Goal: Information Seeking & Learning: Understand process/instructions

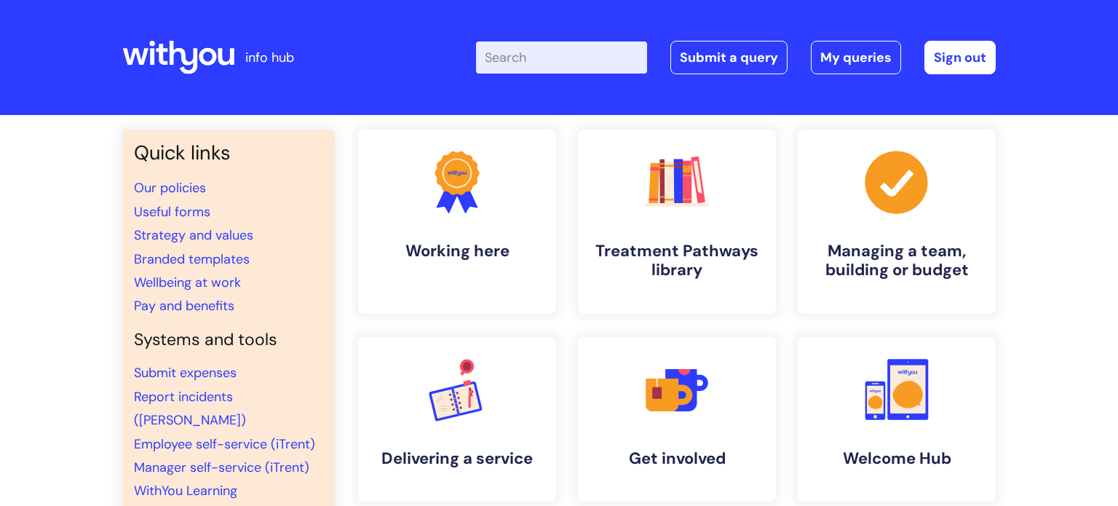
click at [561, 53] on input "Enter your search term here..." at bounding box center [561, 57] width 171 height 32
click at [803, 223] on link ".cls-1{fill:#a53144;stroke-width:0px;} Managing a team, building or budget" at bounding box center [896, 221] width 201 height 187
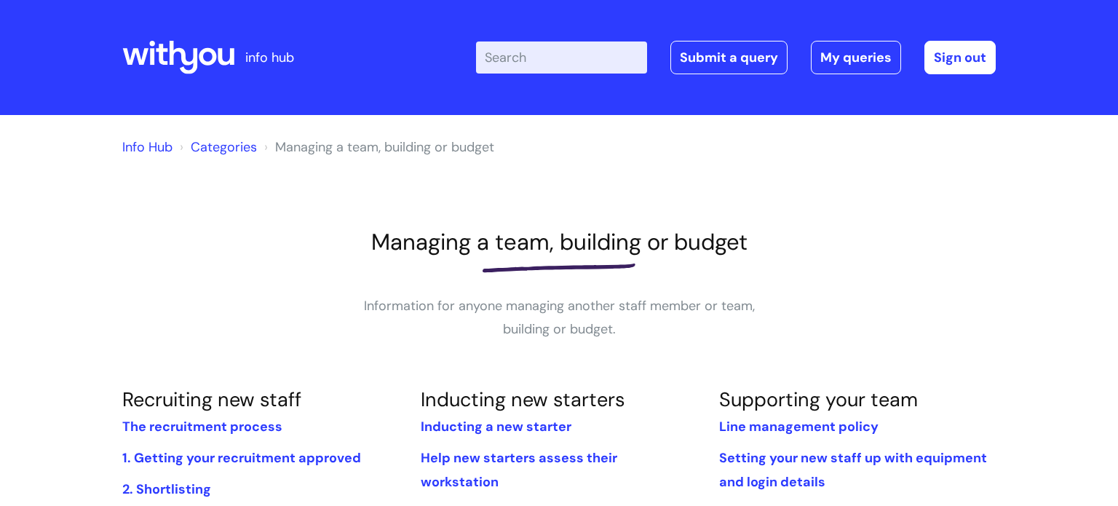
click at [200, 267] on div at bounding box center [558, 267] width 873 height 23
click at [149, 150] on link "Info Hub" at bounding box center [147, 146] width 50 height 17
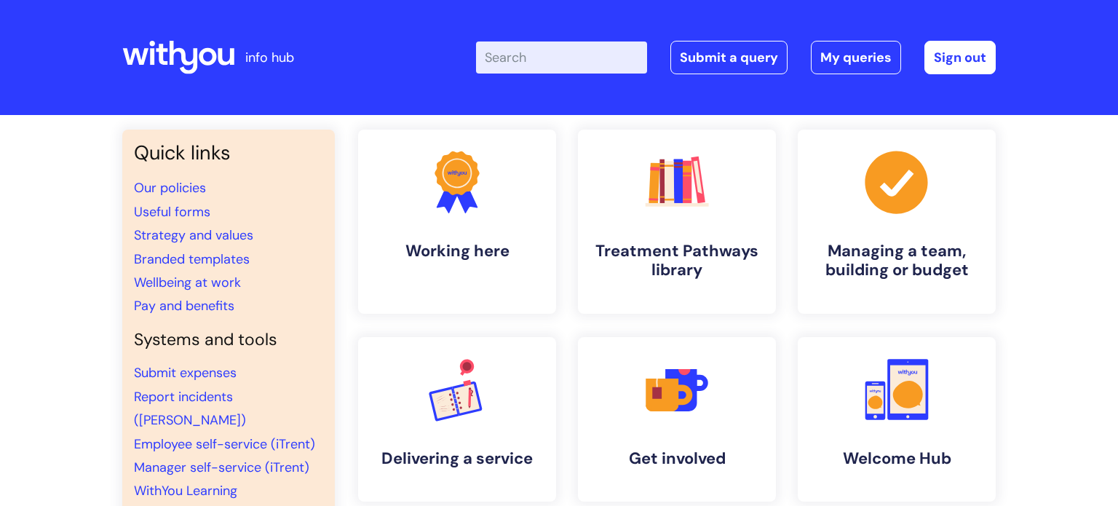
click at [1050, 275] on div "Quick links Our policies Useful forms Strategy and values Branded templates Wel…" at bounding box center [559, 498] width 1118 height 767
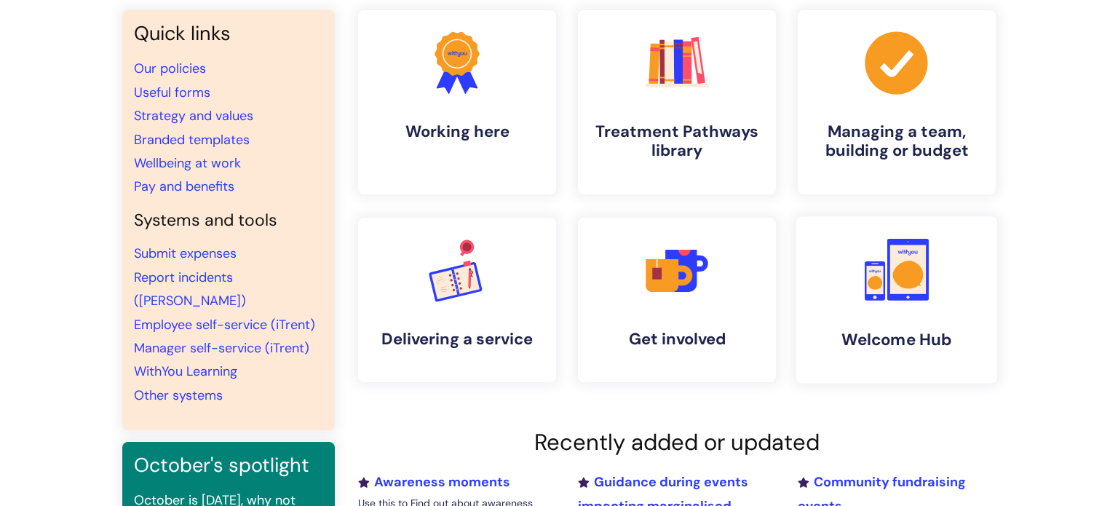
scroll to position [116, 0]
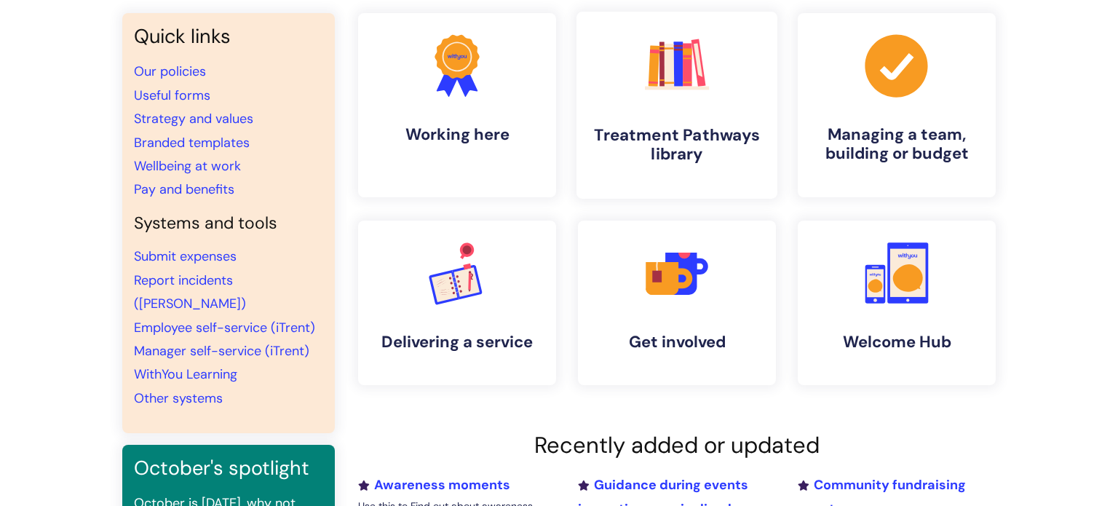
click at [675, 68] on rect at bounding box center [677, 63] width 9 height 45
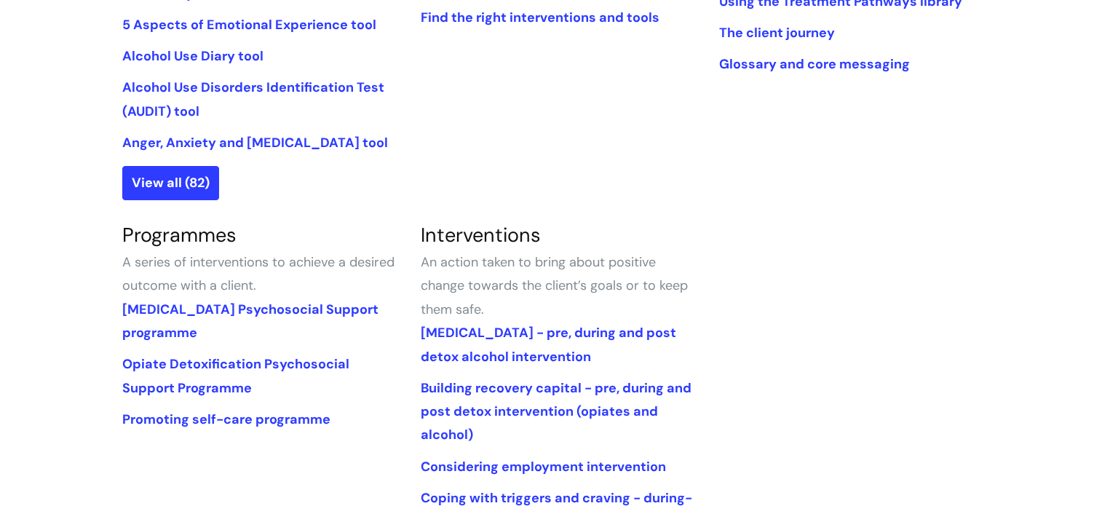
scroll to position [524, 0]
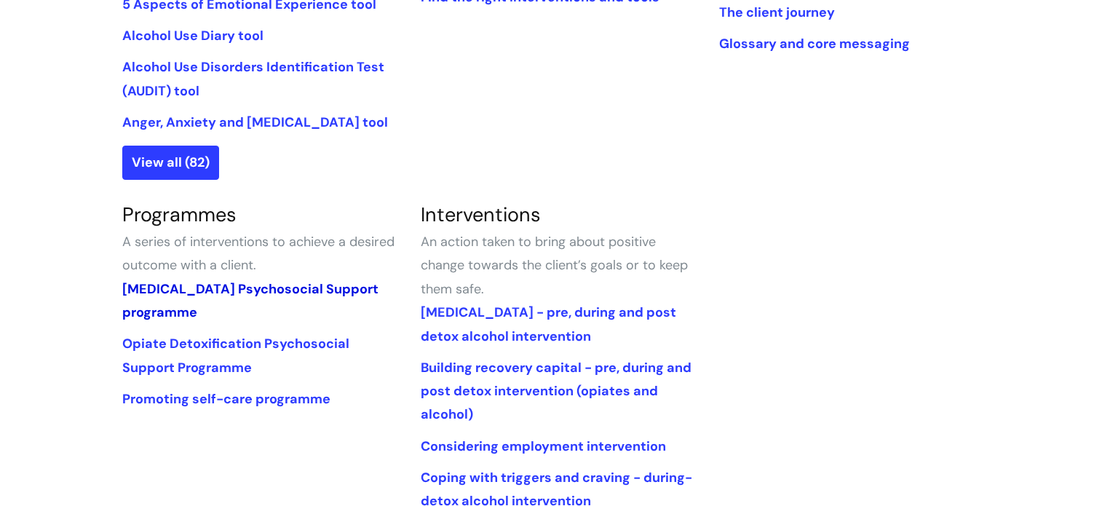
click at [238, 309] on link "Alcohol Detoxification Psychosocial Support programme" at bounding box center [250, 300] width 256 height 41
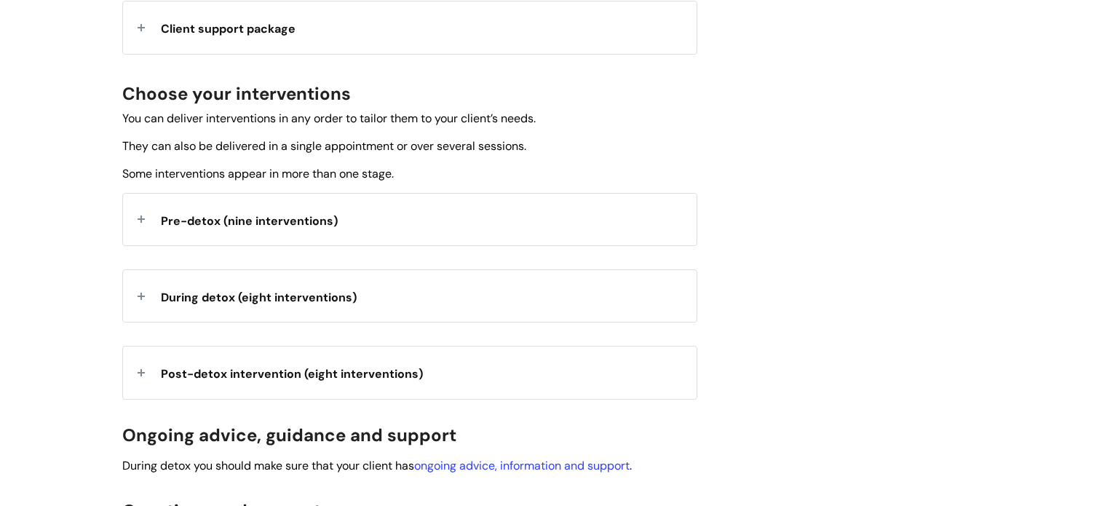
scroll to position [495, 0]
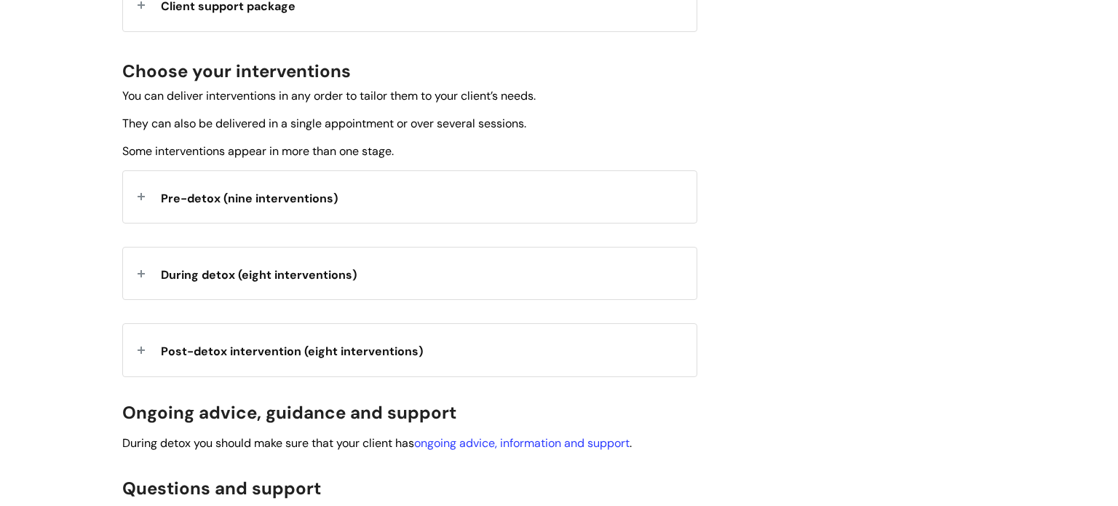
click at [376, 202] on div "Pre-detox (nine interventions)" at bounding box center [410, 197] width 574 height 52
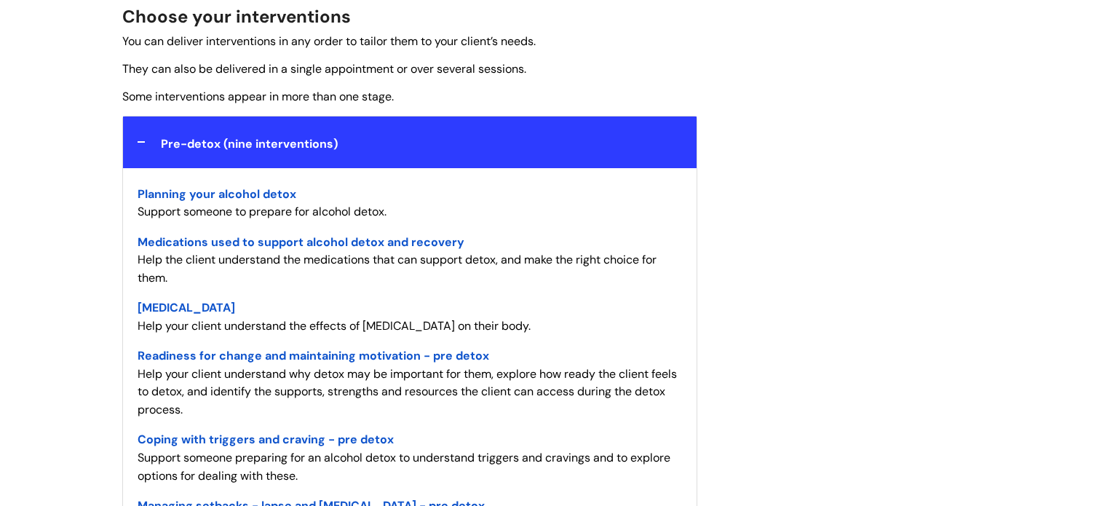
scroll to position [553, 0]
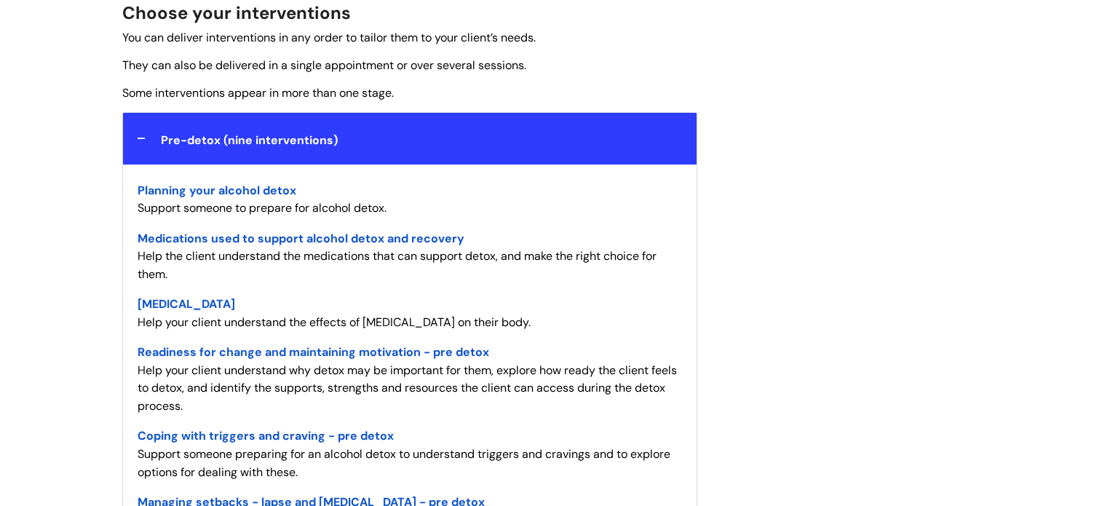
click at [197, 186] on span "Planning your alcohol detox" at bounding box center [217, 190] width 159 height 15
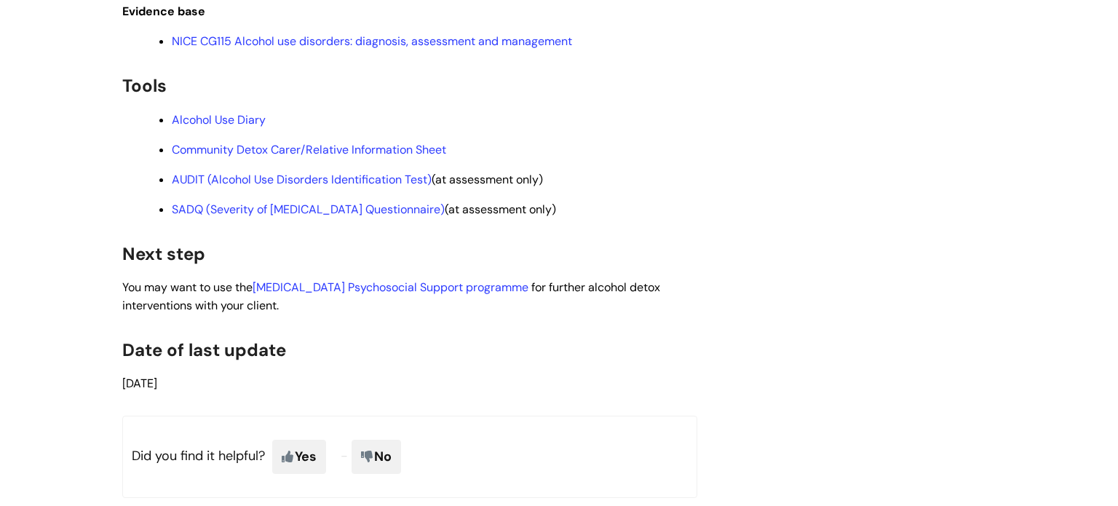
scroll to position [2562, 0]
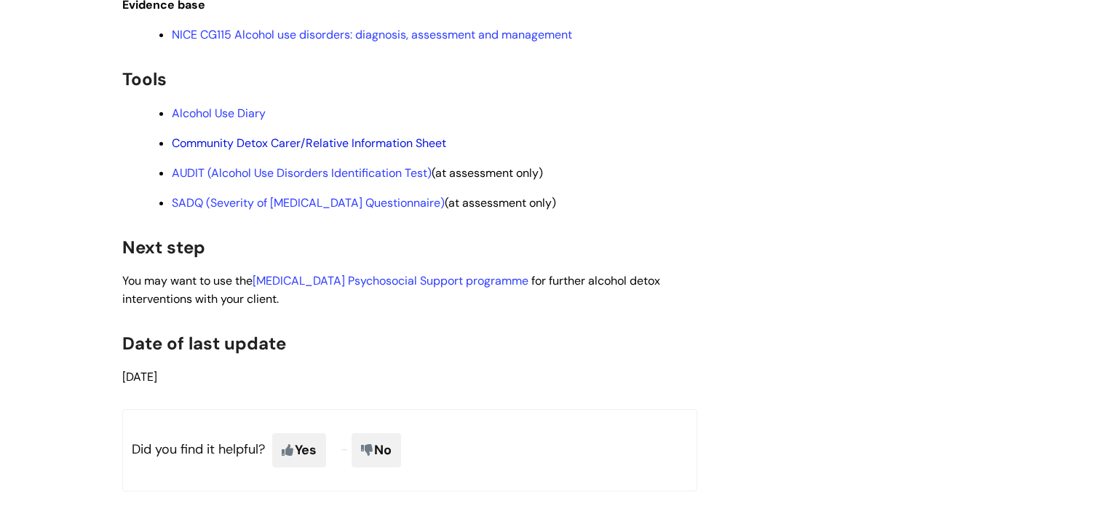
click at [343, 151] on link "Community Detox Carer/Relative Information Sheet" at bounding box center [309, 142] width 274 height 15
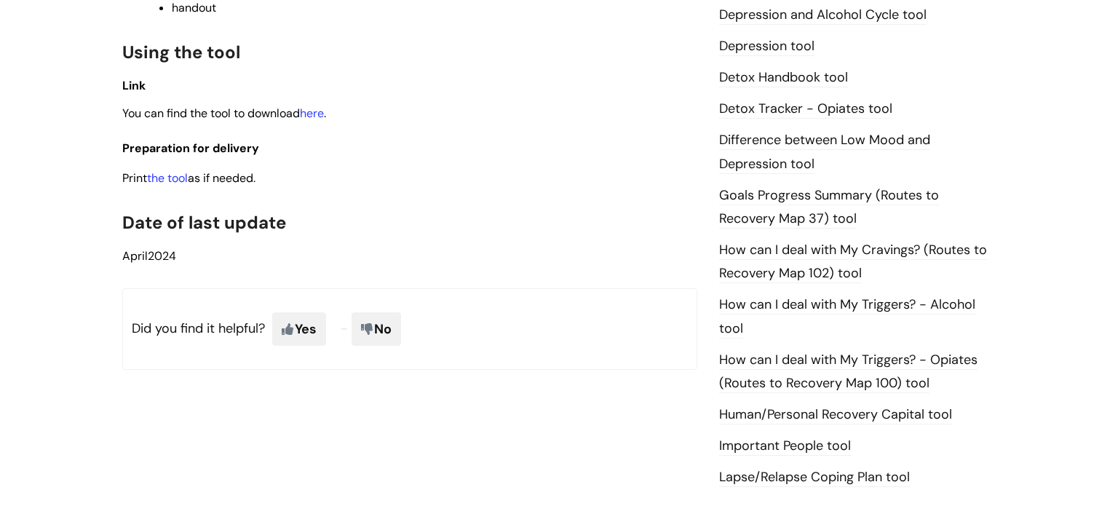
scroll to position [815, 0]
click at [176, 185] on link "the tool" at bounding box center [167, 177] width 41 height 15
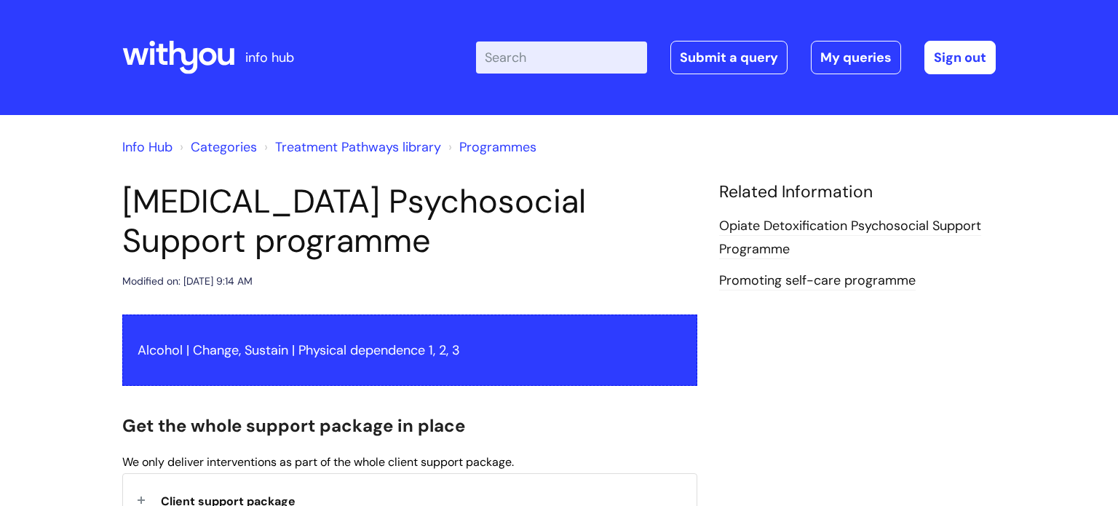
scroll to position [552, 0]
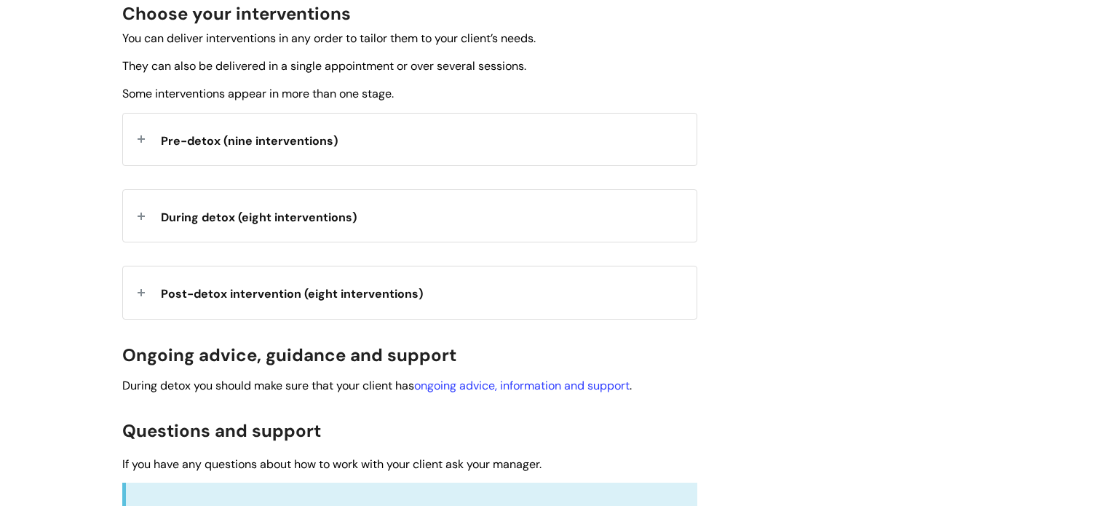
click at [261, 146] on span "Pre-detox (nine interventions)" at bounding box center [249, 140] width 177 height 15
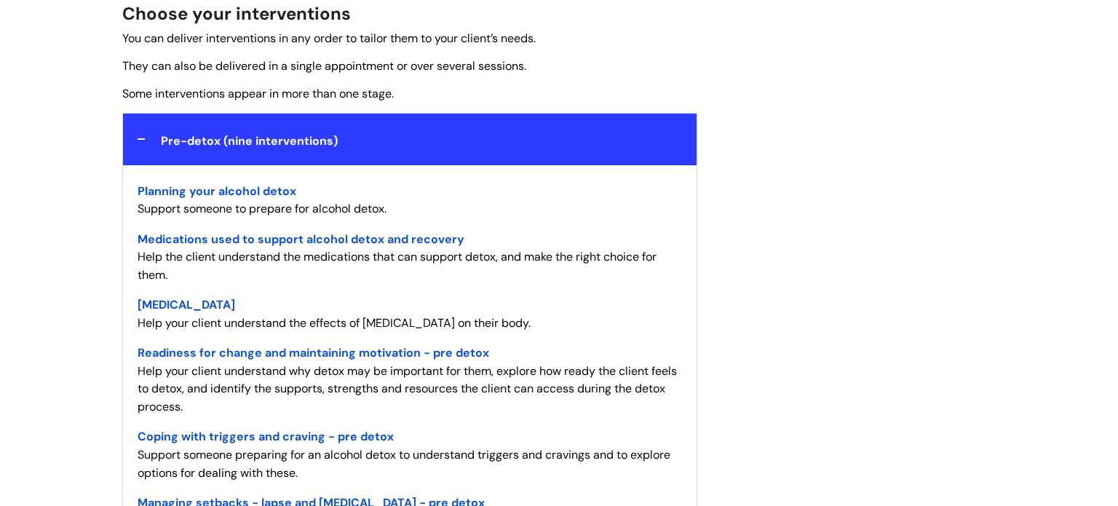
click at [893, 263] on div "[MEDICAL_DATA] Psychosocial Support programme Modified on: [DATE] 9:14 AM Alcoh…" at bounding box center [558, 473] width 895 height 1687
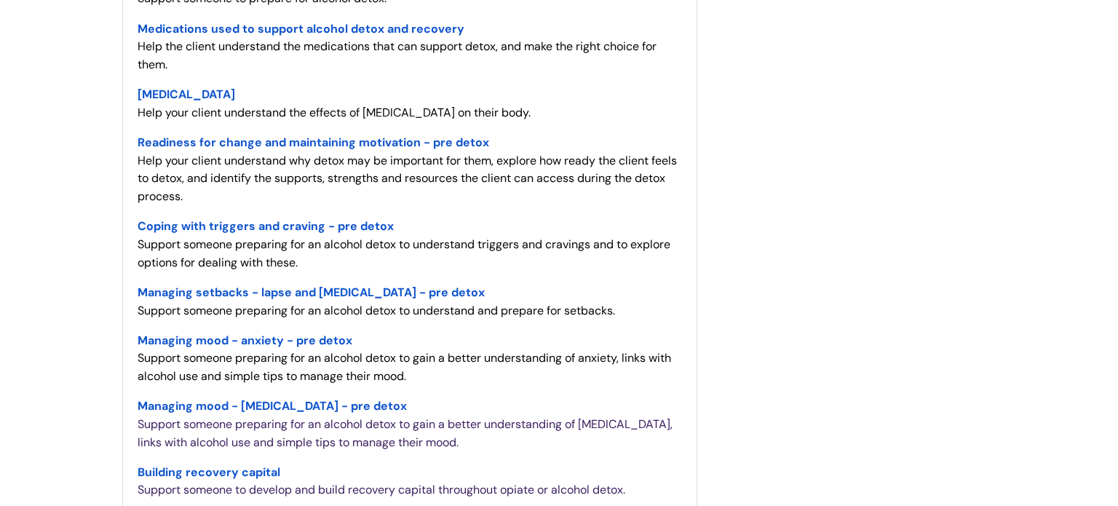
scroll to position [785, 0]
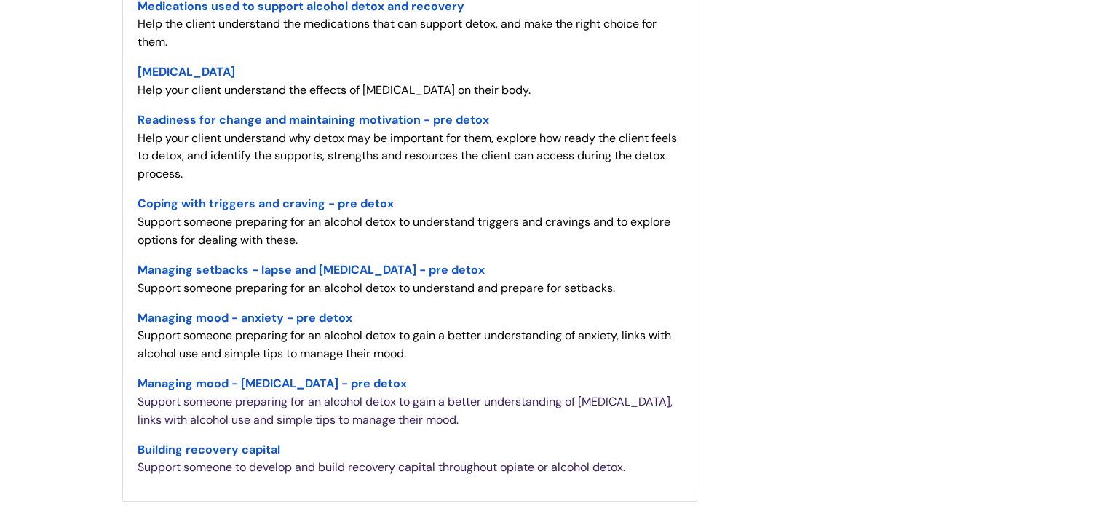
click at [216, 112] on link "Readiness for change and maintaining motivation - pre detox" at bounding box center [314, 118] width 352 height 22
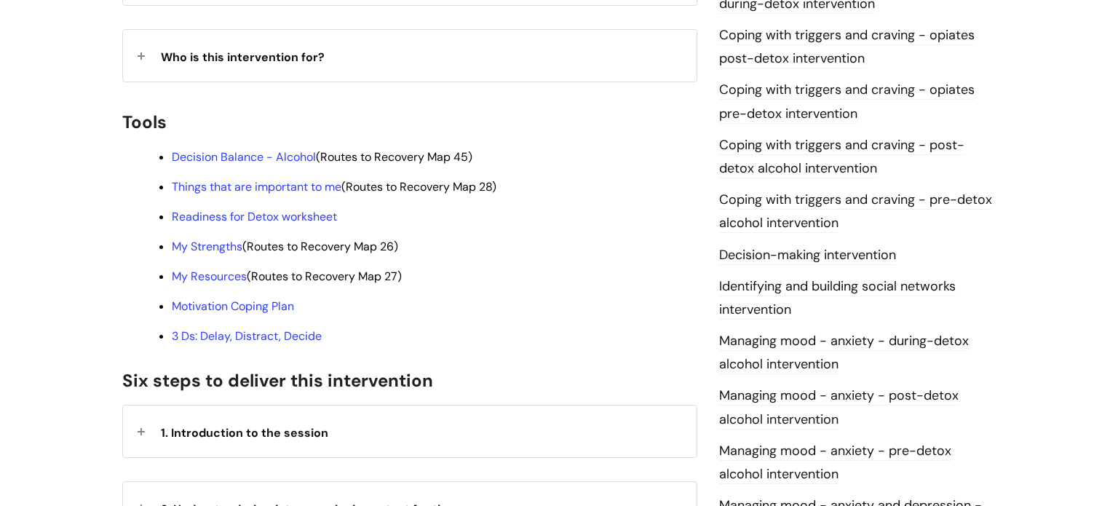
scroll to position [466, 0]
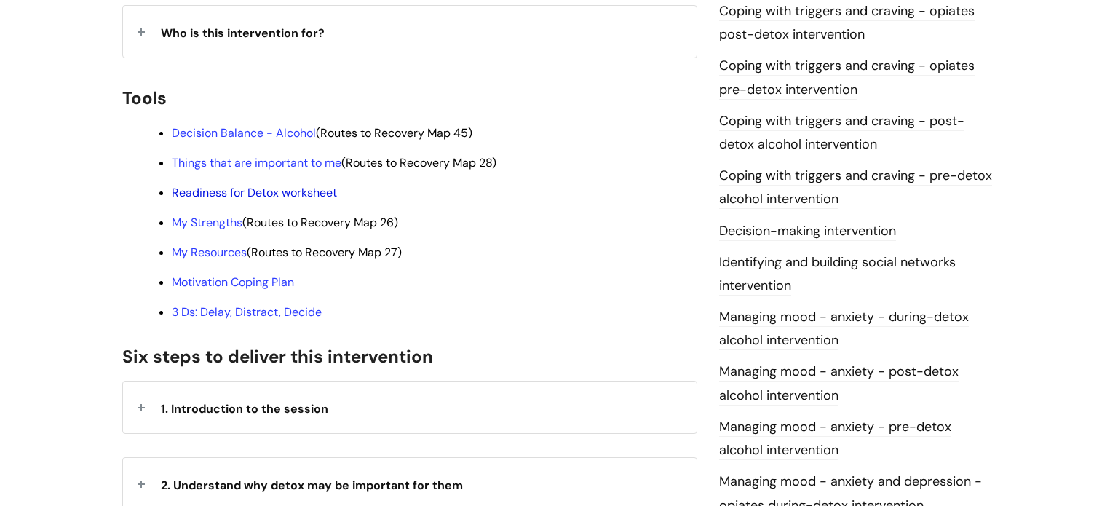
click at [306, 185] on link "Readiness for Detox worksheet" at bounding box center [254, 192] width 165 height 15
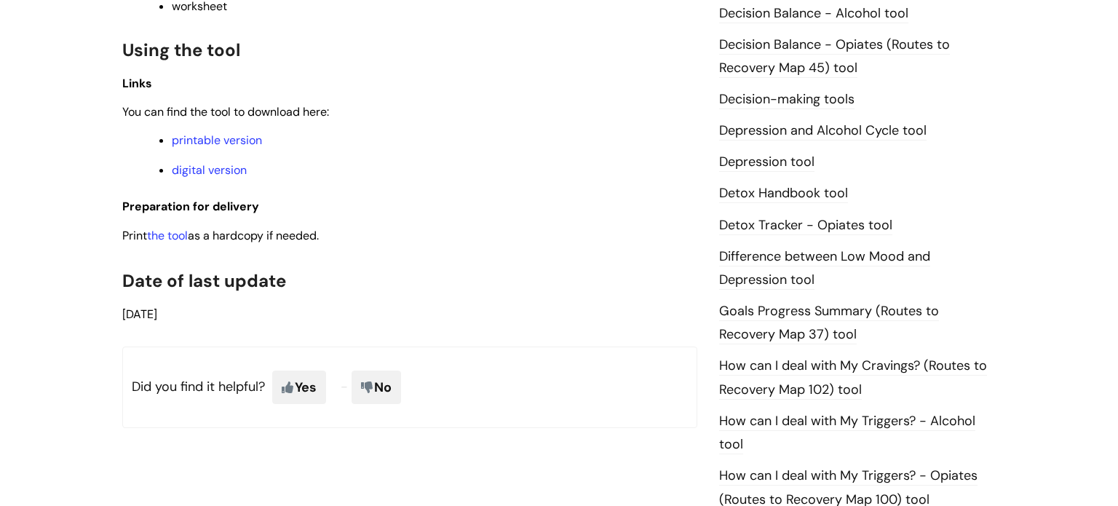
scroll to position [757, 0]
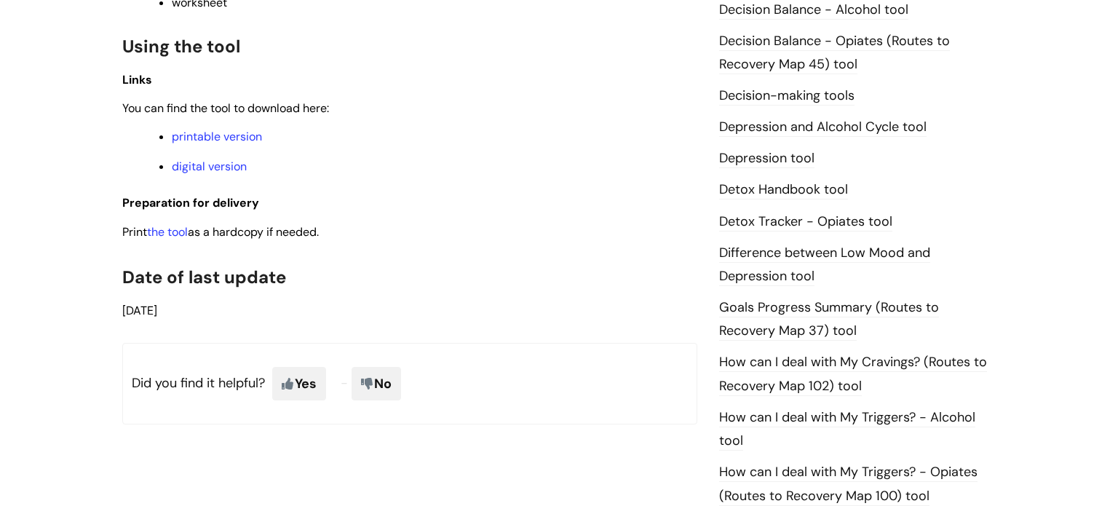
click at [227, 145] on p "printable version" at bounding box center [435, 137] width 526 height 16
click at [223, 144] on link "printable version" at bounding box center [217, 136] width 90 height 15
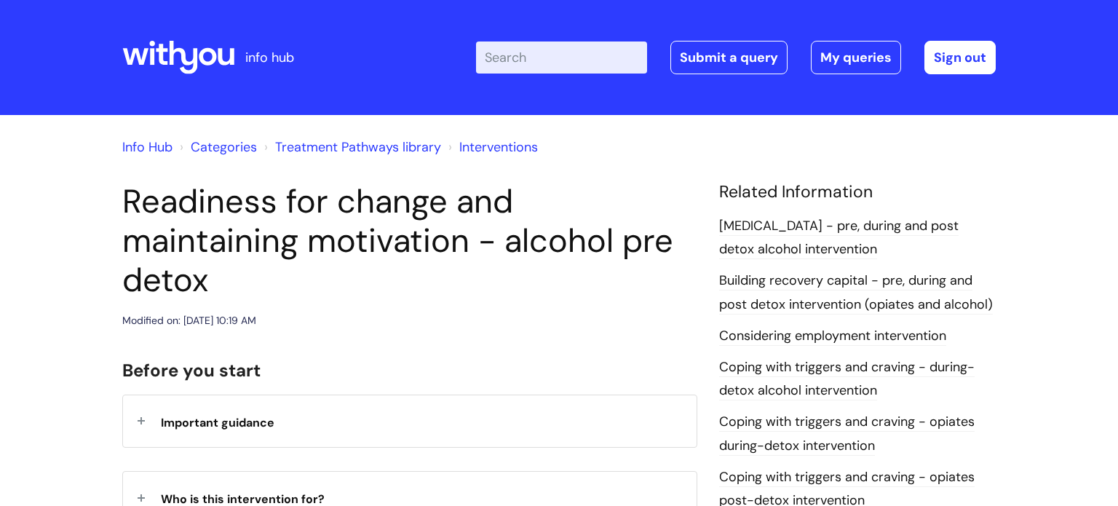
scroll to position [465, 0]
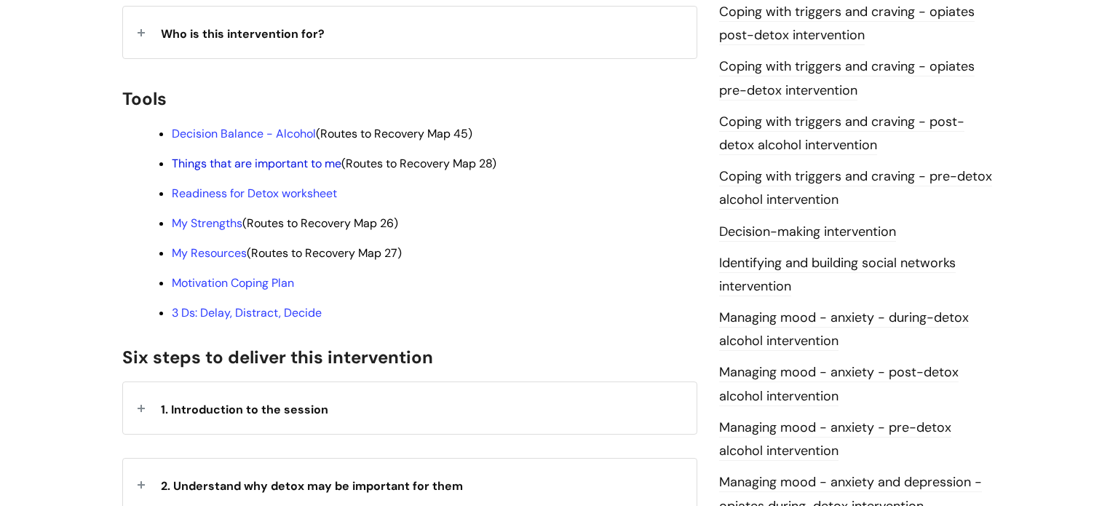
click at [253, 156] on link "Things that are important to me" at bounding box center [257, 163] width 170 height 15
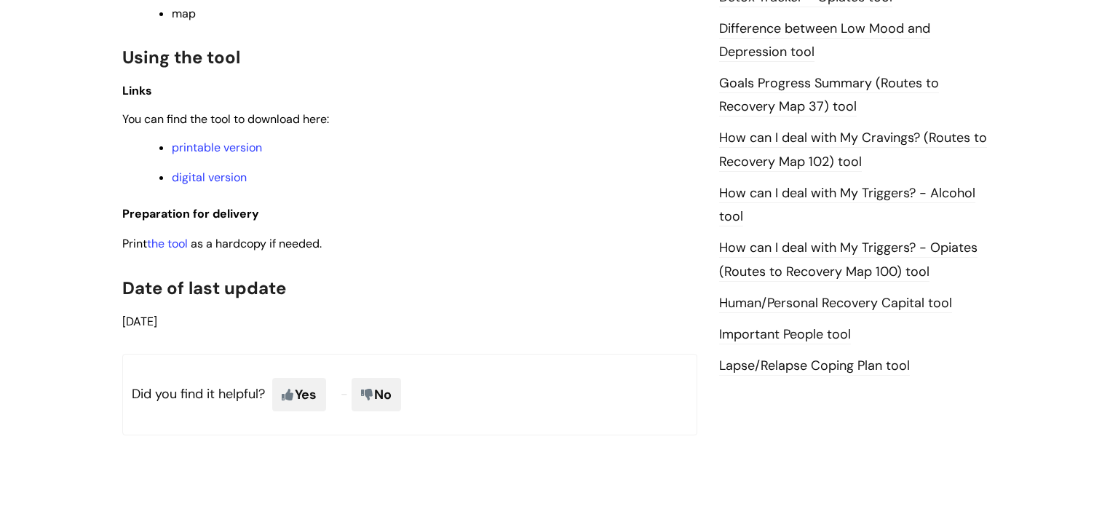
scroll to position [1019, 0]
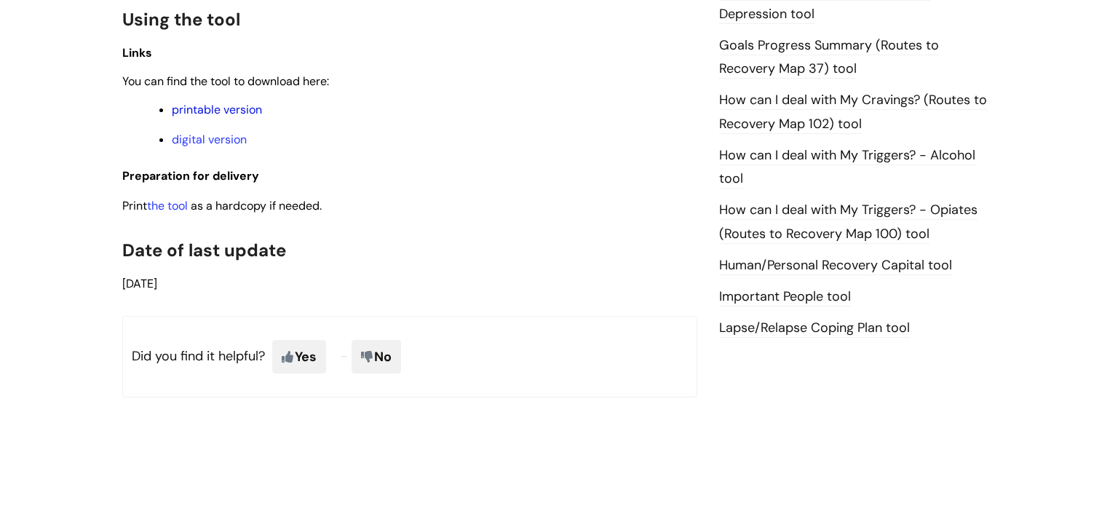
click at [198, 117] on link "printable version" at bounding box center [217, 109] width 90 height 15
